Goal: Transaction & Acquisition: Purchase product/service

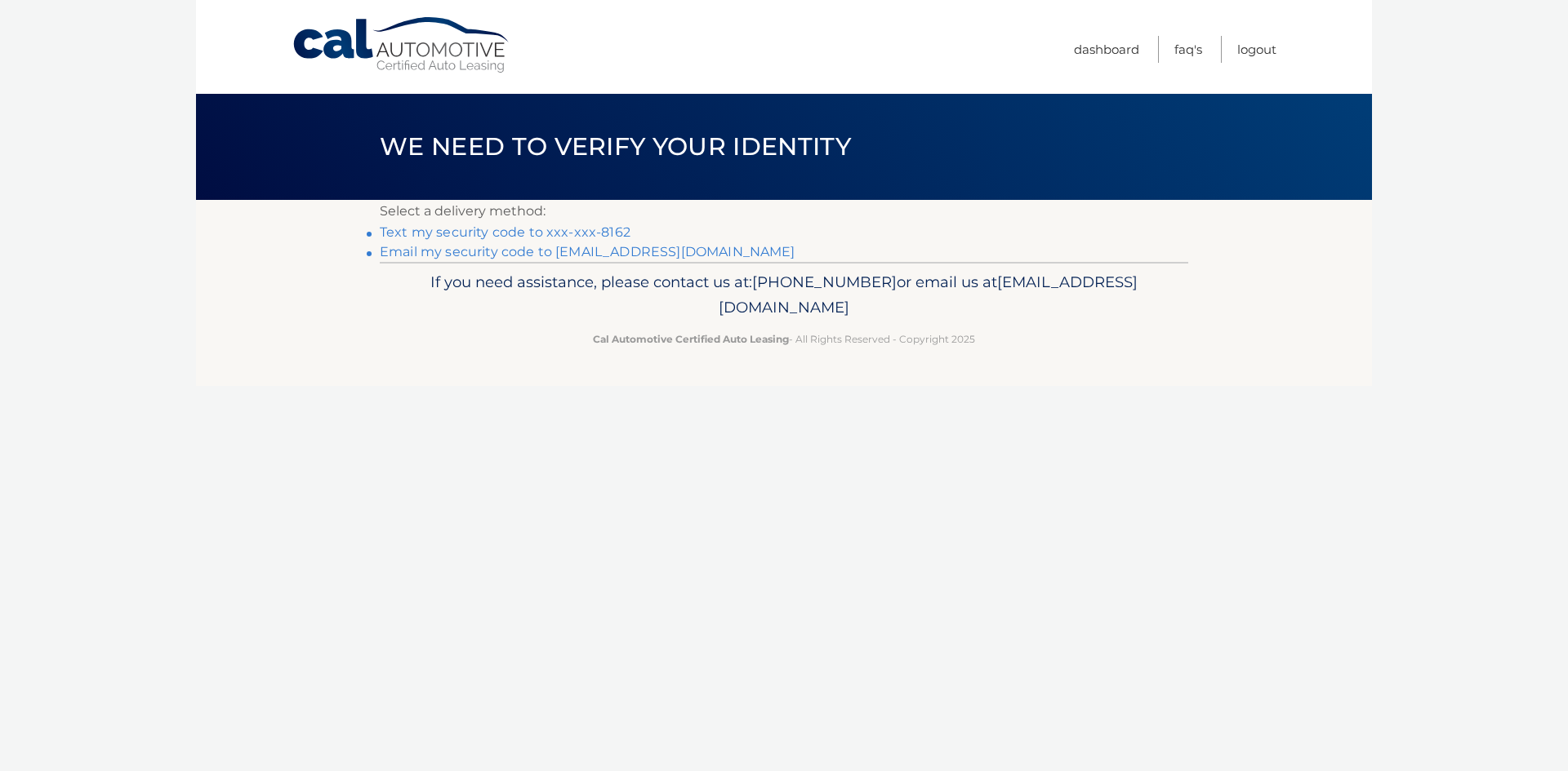
click at [469, 229] on link "Text my security code to xxx-xxx-8162" at bounding box center [505, 232] width 251 height 16
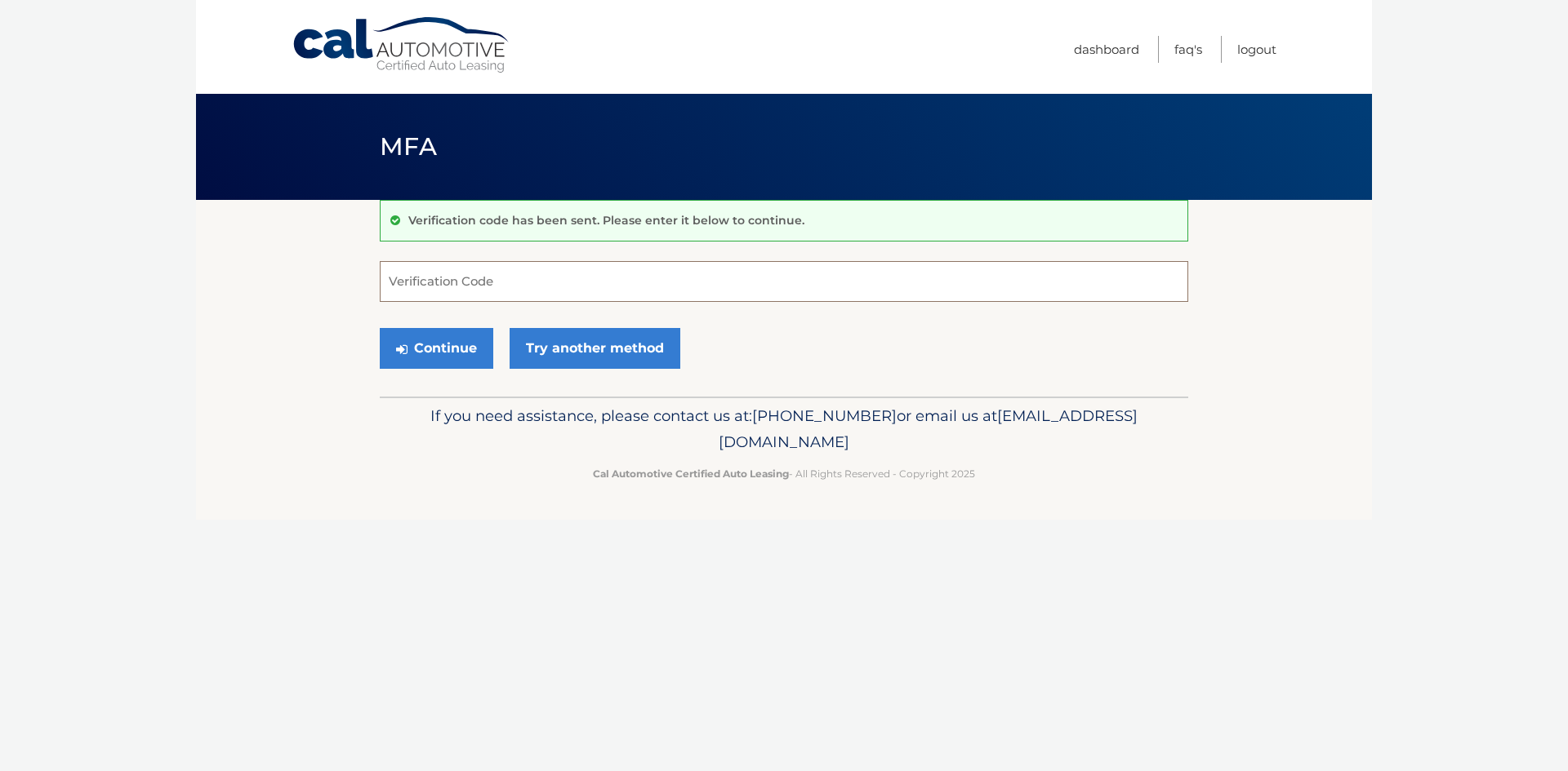
click at [490, 284] on input "Verification Code" at bounding box center [784, 281] width 809 height 41
type input "220130"
click at [423, 350] on button "Continue" at bounding box center [436, 349] width 113 height 41
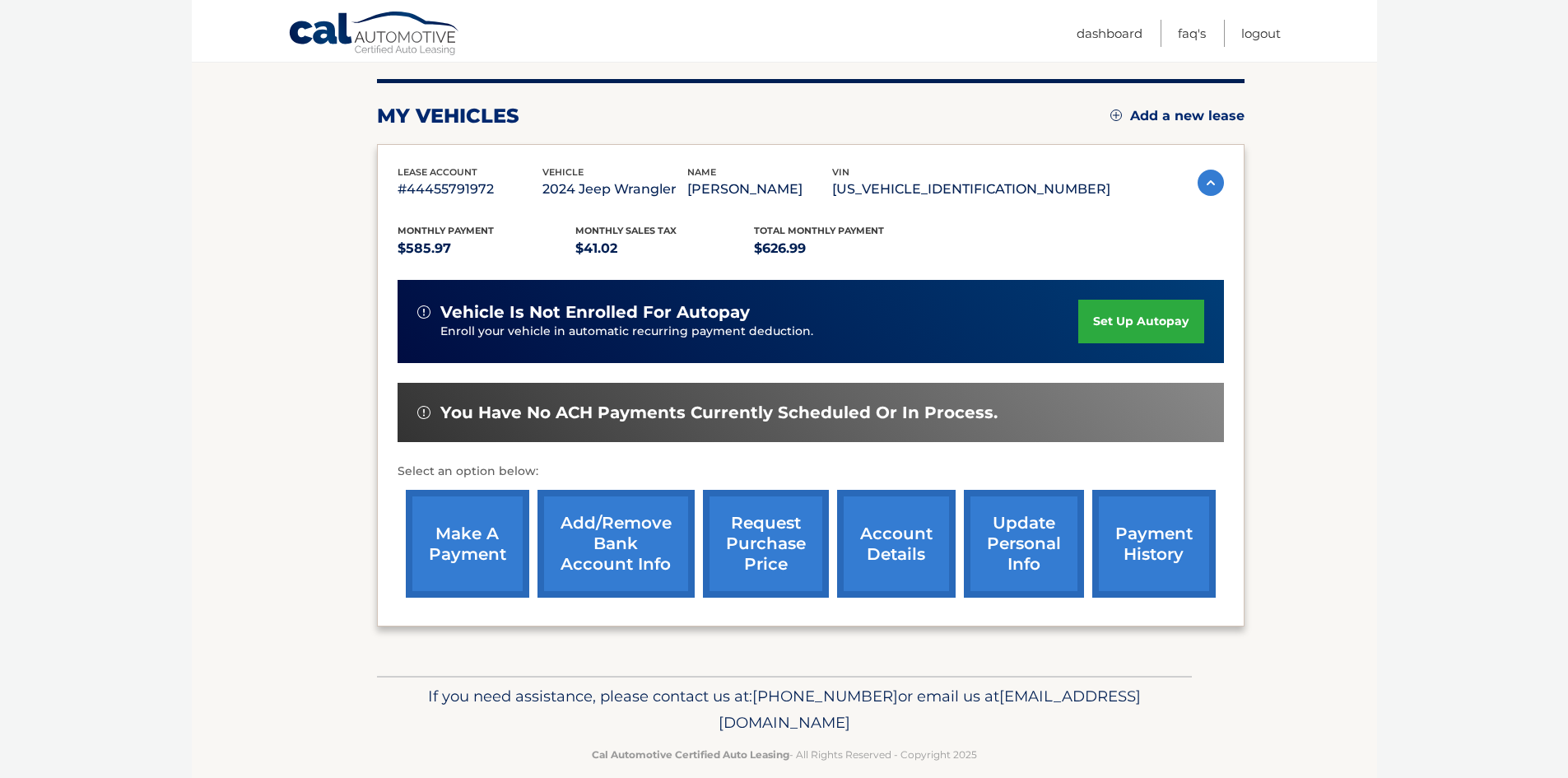
scroll to position [220, 0]
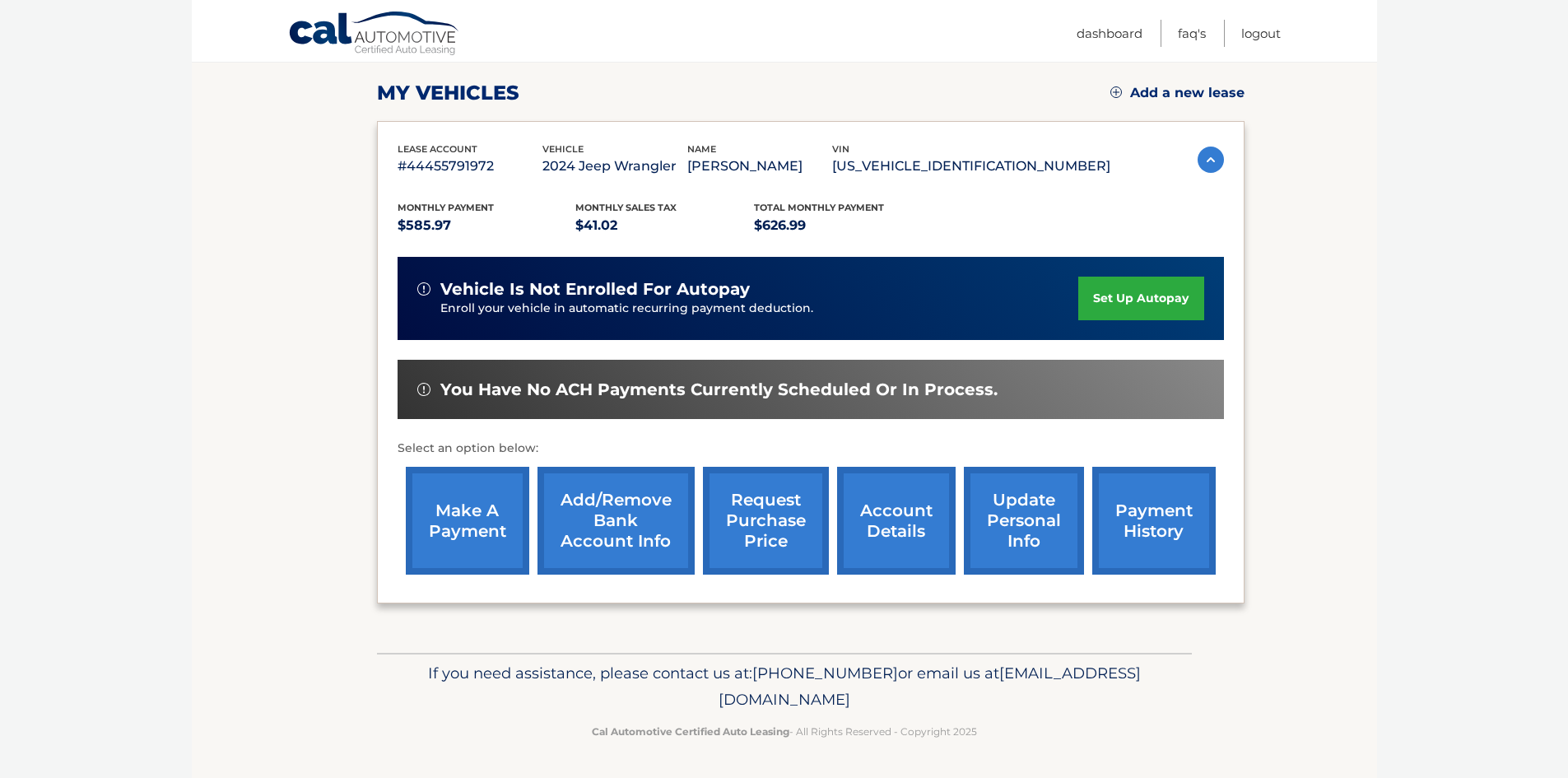
click at [465, 528] on link "make a payment" at bounding box center [467, 520] width 123 height 108
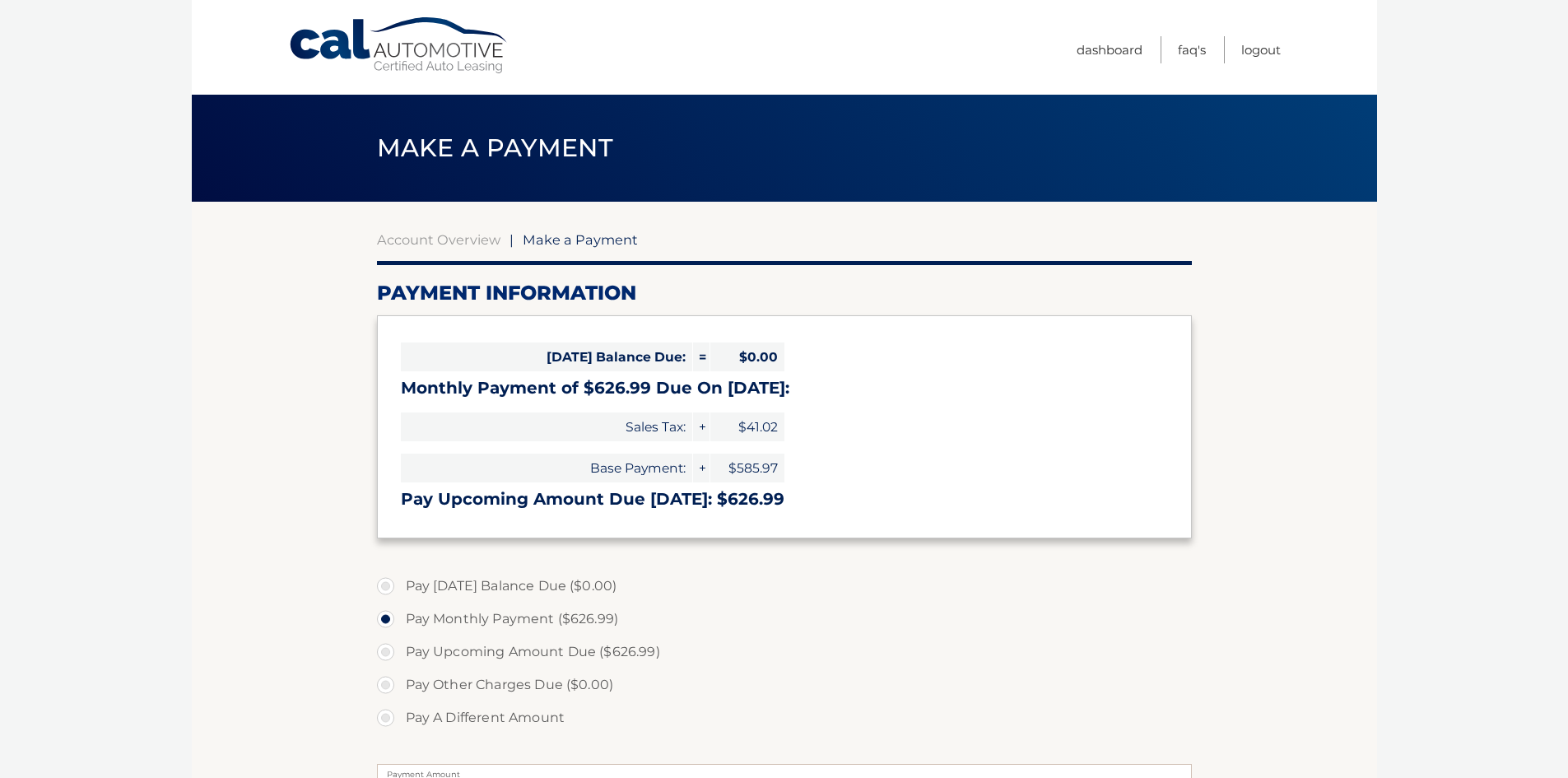
select select "ZTM5OTYwOGQtMTFkMS00ZTVlLTk5YTEtMWQyMjFkYTFkOWU4"
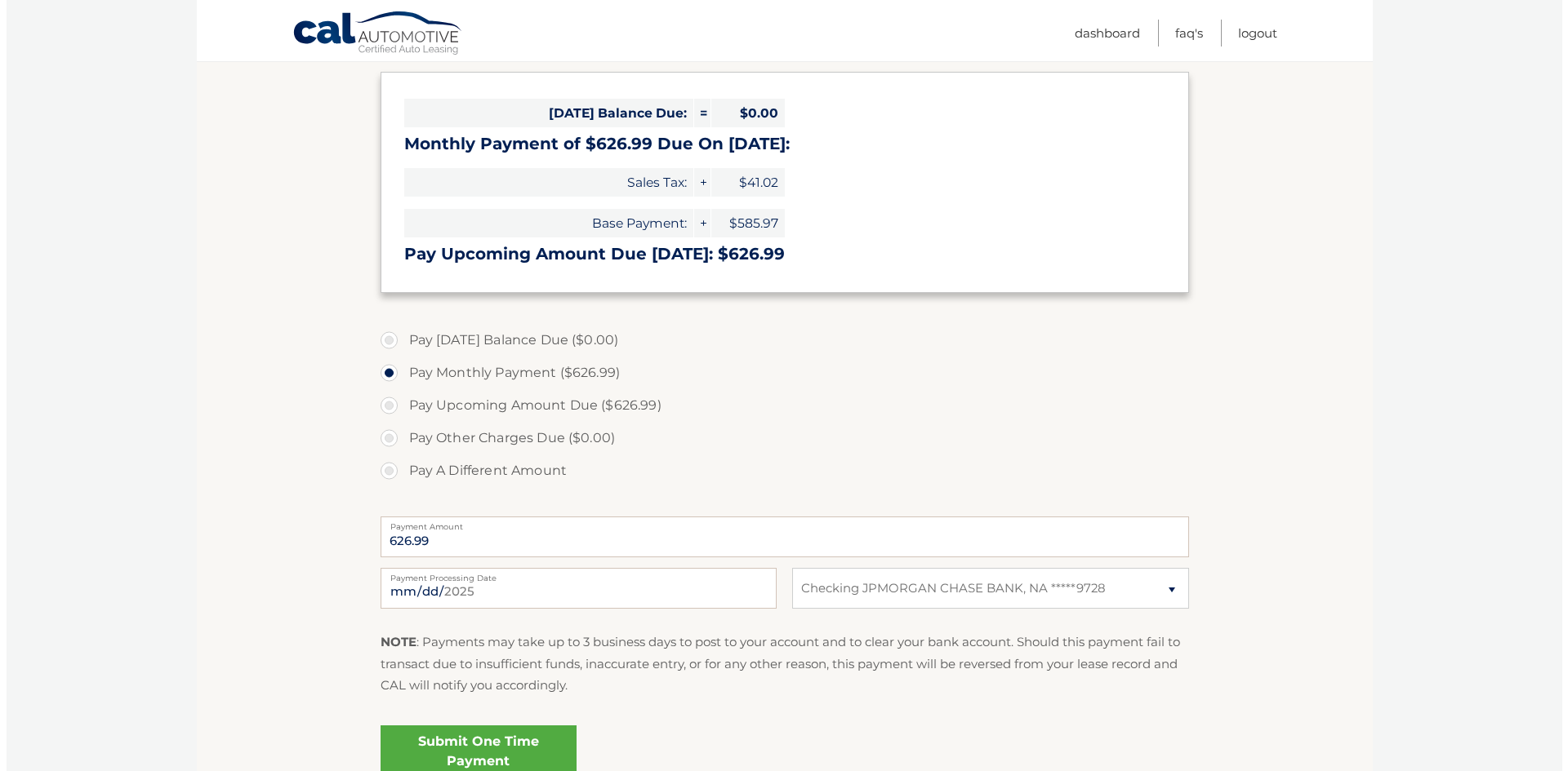
scroll to position [245, 0]
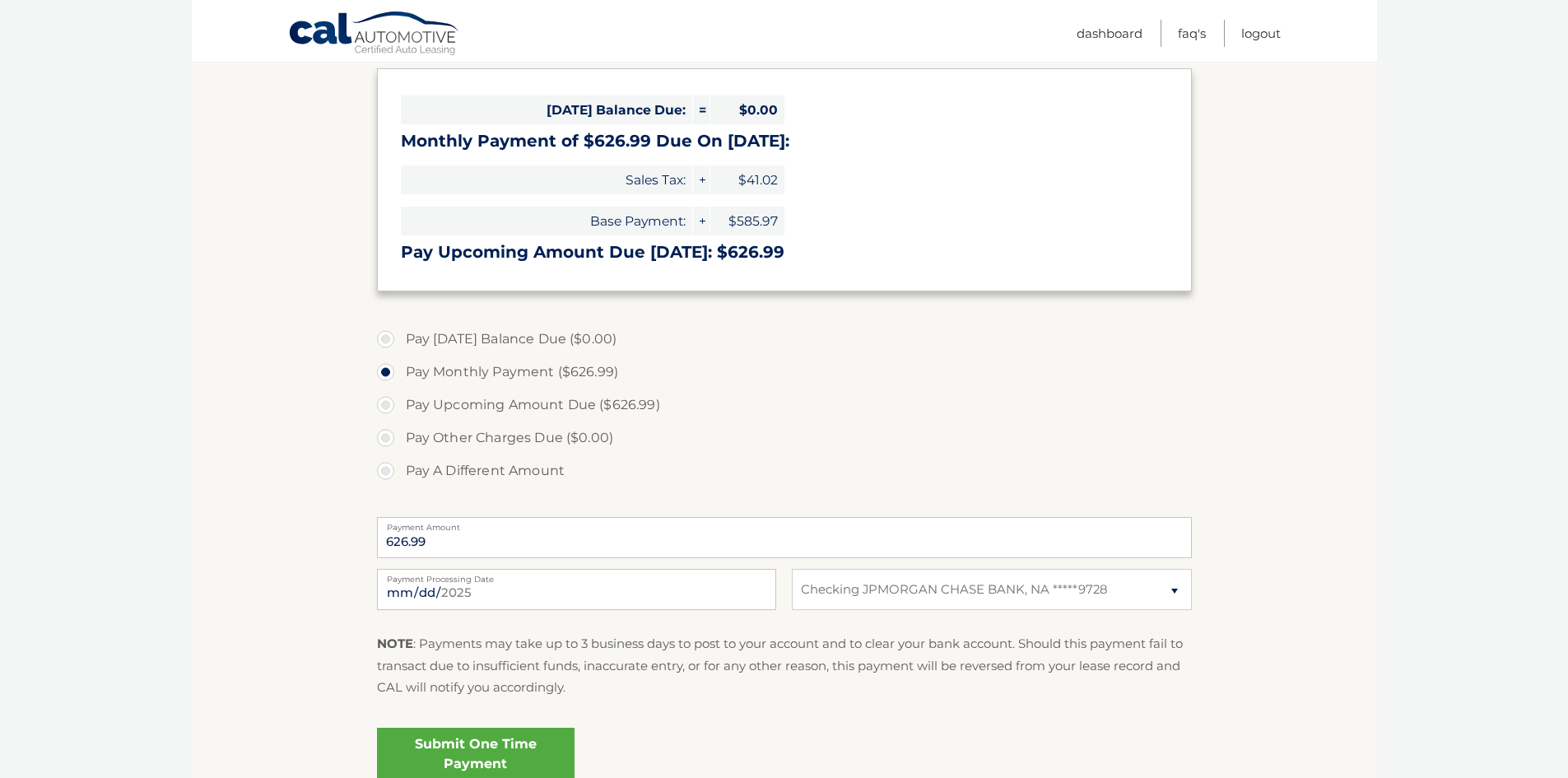
click at [514, 747] on link "Submit One Time Payment" at bounding box center [476, 754] width 198 height 52
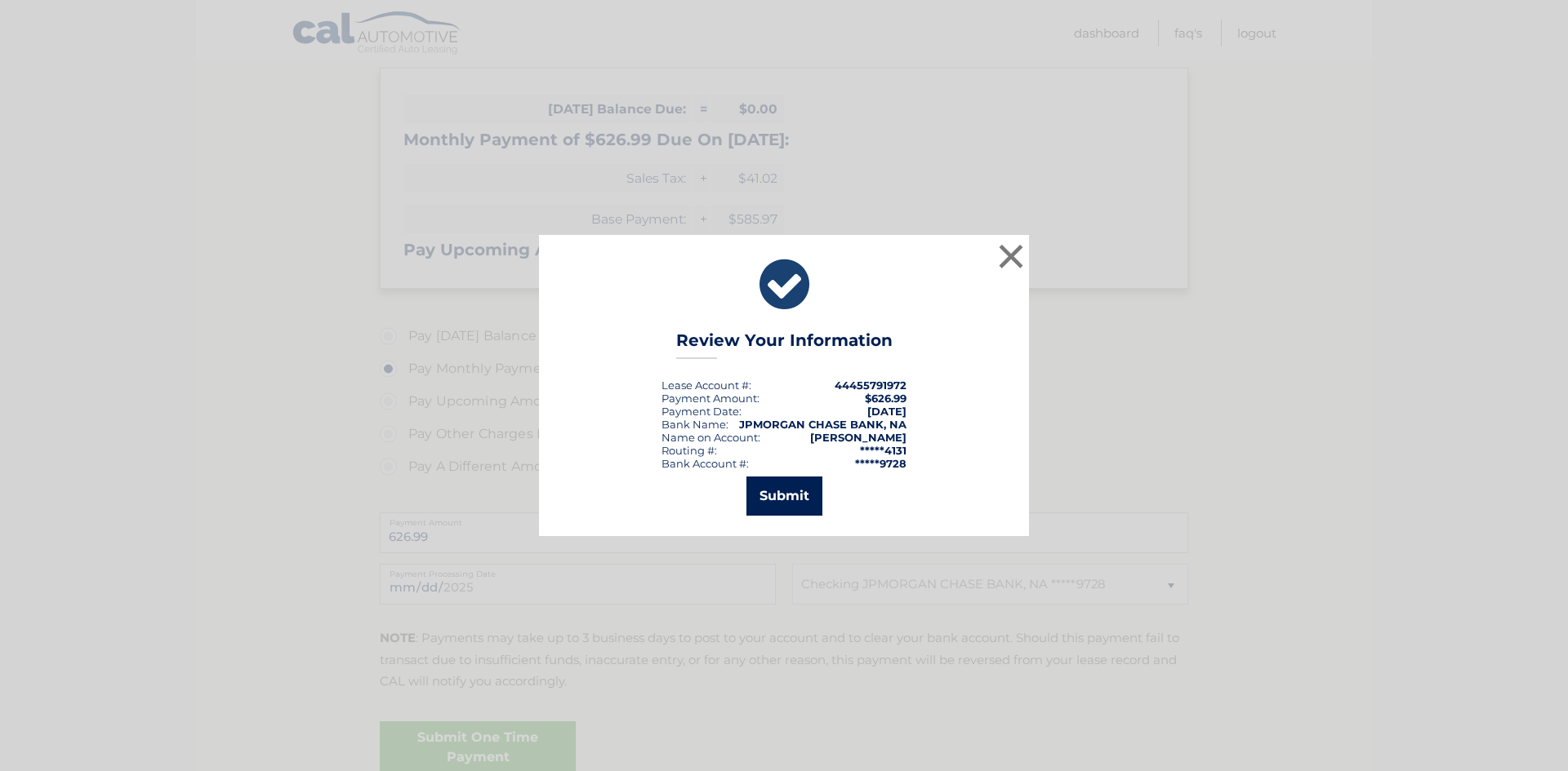
click at [783, 500] on button "Submit" at bounding box center [784, 496] width 76 height 39
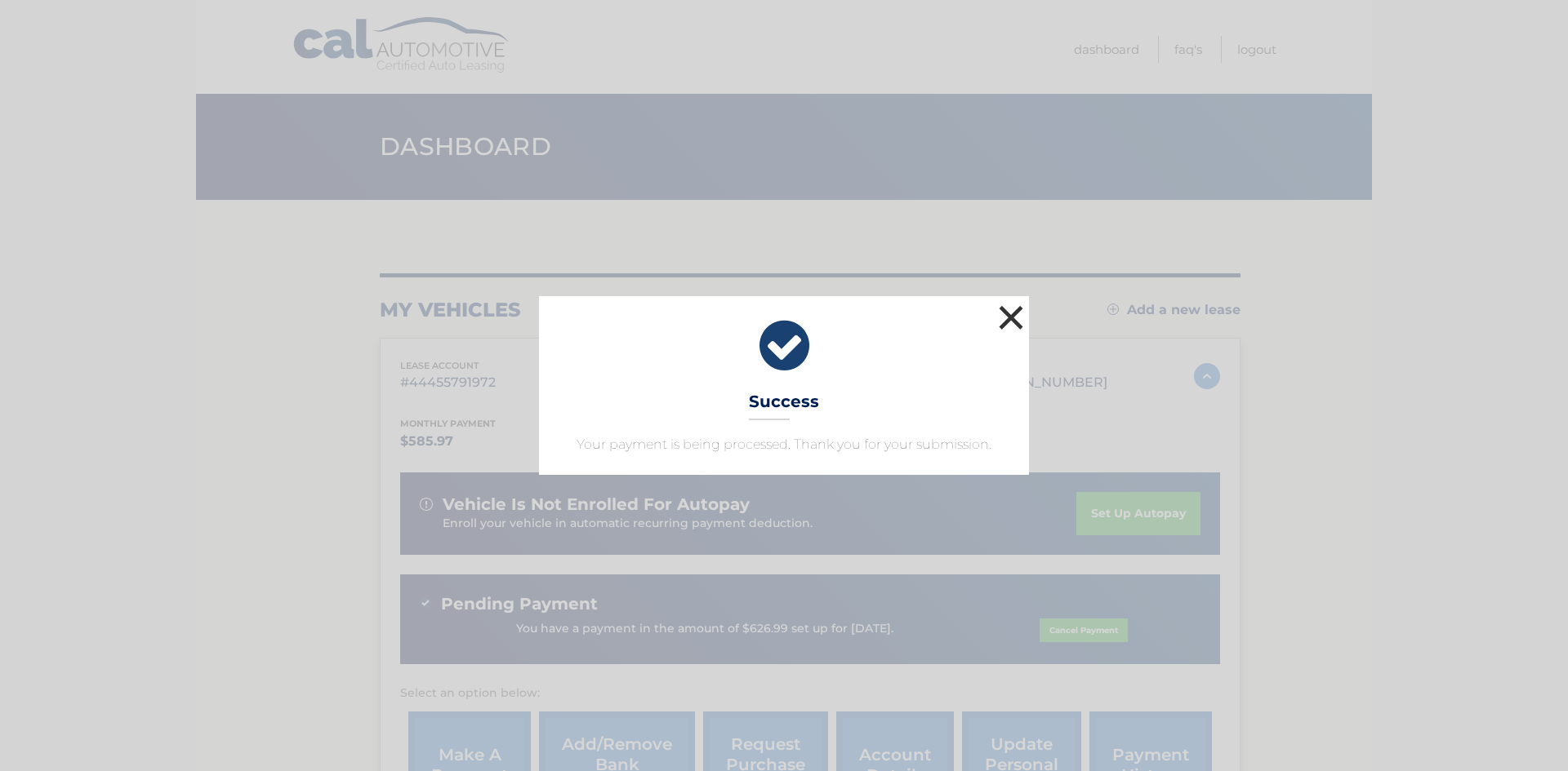
drag, startPoint x: 1012, startPoint y: 320, endPoint x: 1051, endPoint y: 408, distance: 96.3
click at [1012, 321] on button "×" at bounding box center [1011, 318] width 33 height 33
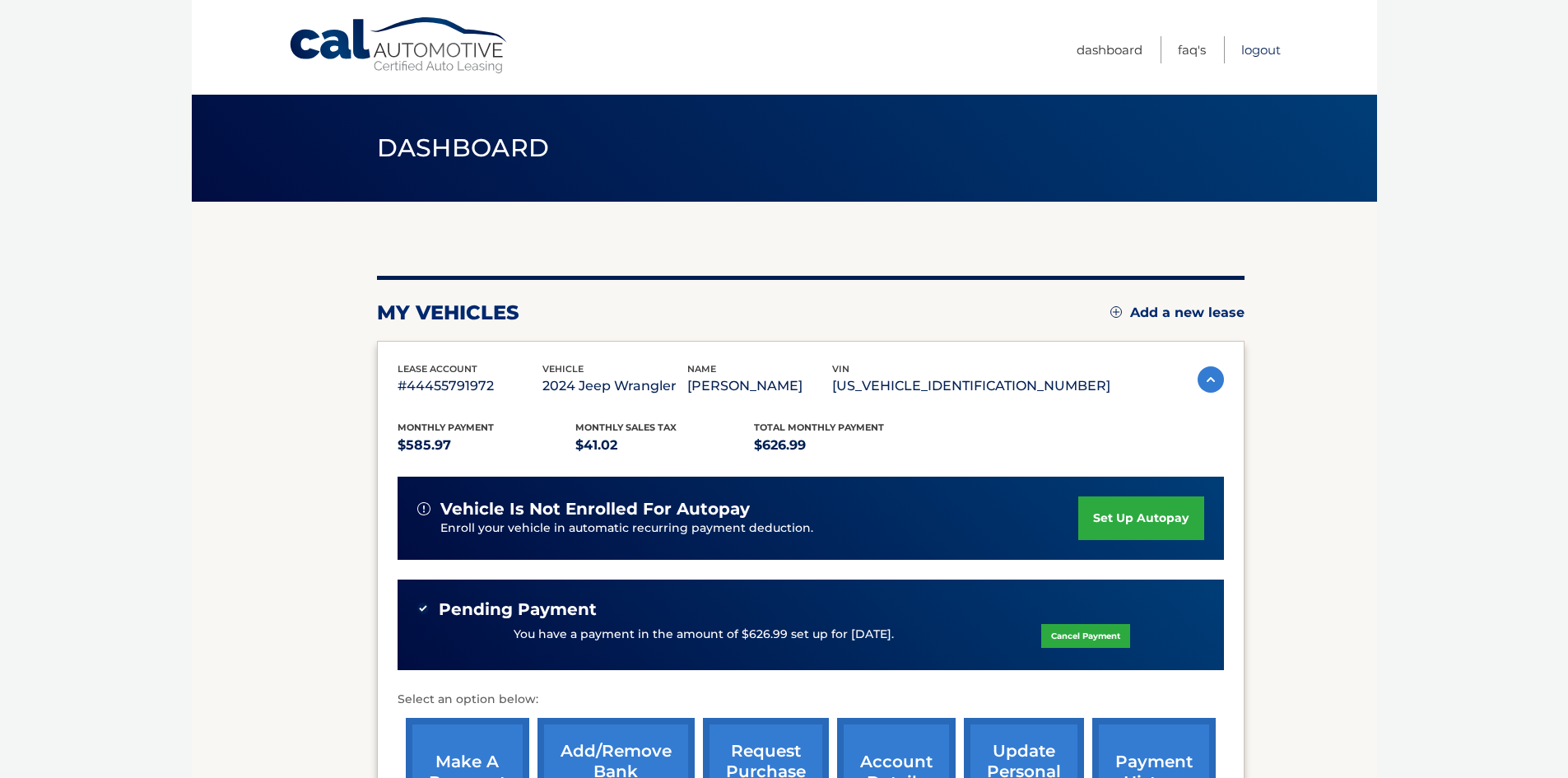
click at [1249, 49] on link "Logout" at bounding box center [1261, 50] width 40 height 28
